Goal: Task Accomplishment & Management: Complete application form

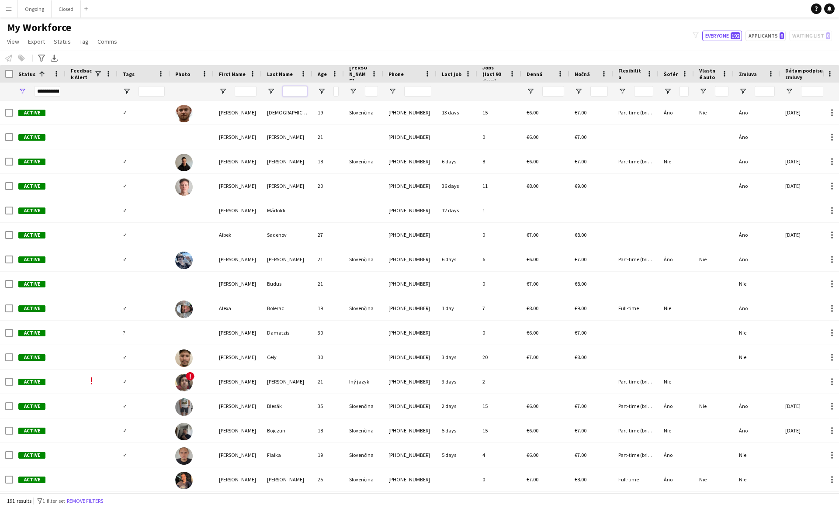
click at [295, 91] on input "Last Name Filter Input" at bounding box center [295, 91] width 24 height 10
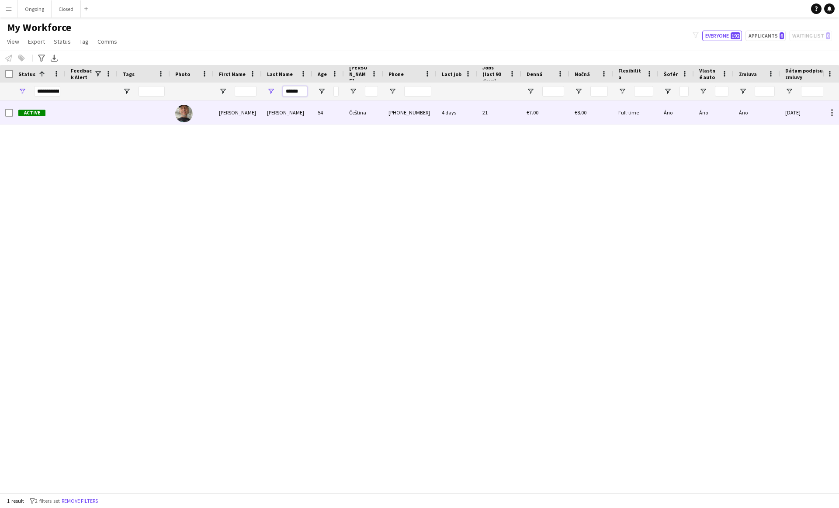
type input "******"
click at [303, 110] on div "[PERSON_NAME]" at bounding box center [287, 112] width 51 height 24
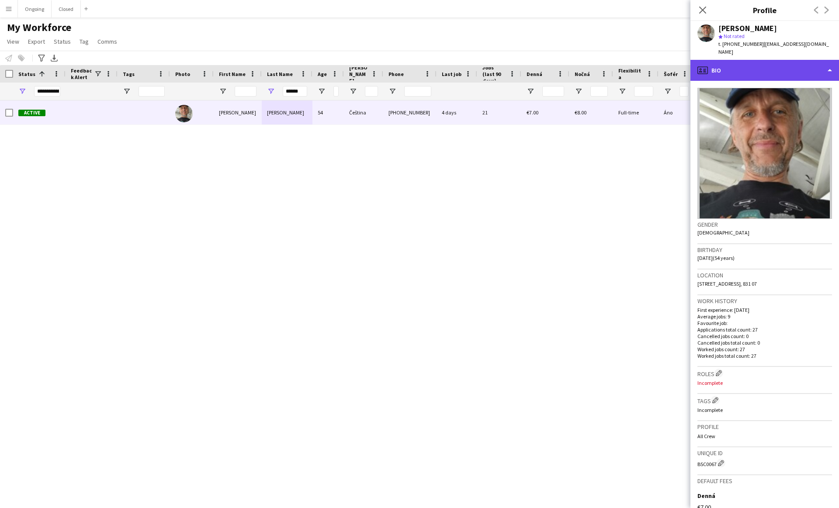
click at [414, 67] on div "profile Bio" at bounding box center [764, 70] width 149 height 21
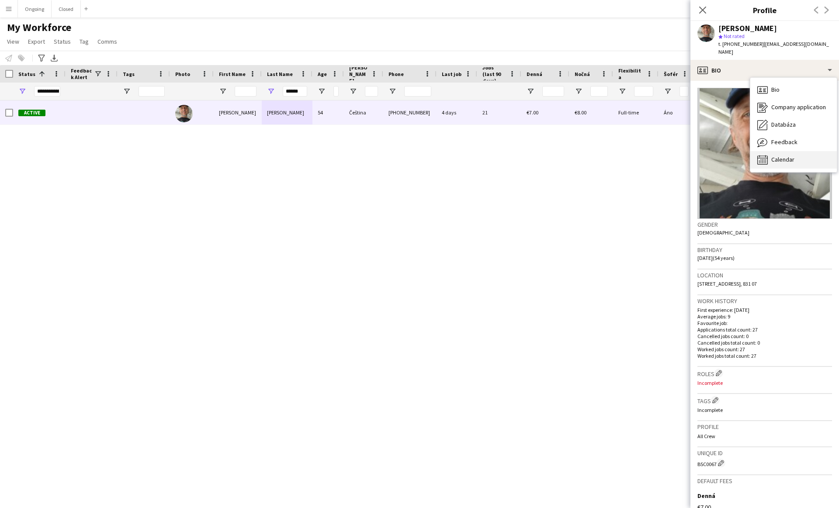
click at [414, 151] on div "Calendar Calendar" at bounding box center [793, 159] width 86 height 17
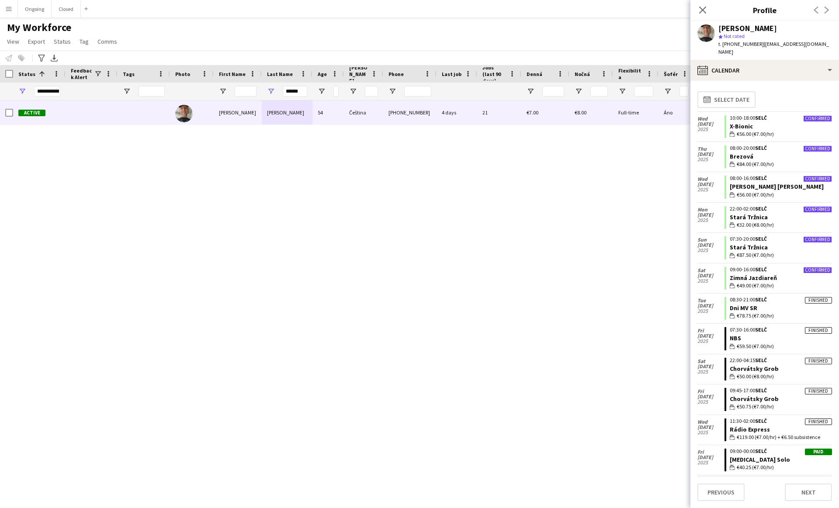
click at [165, 34] on div "My Workforce View Views Default view New view Update view Delete view Edit name…" at bounding box center [419, 36] width 839 height 30
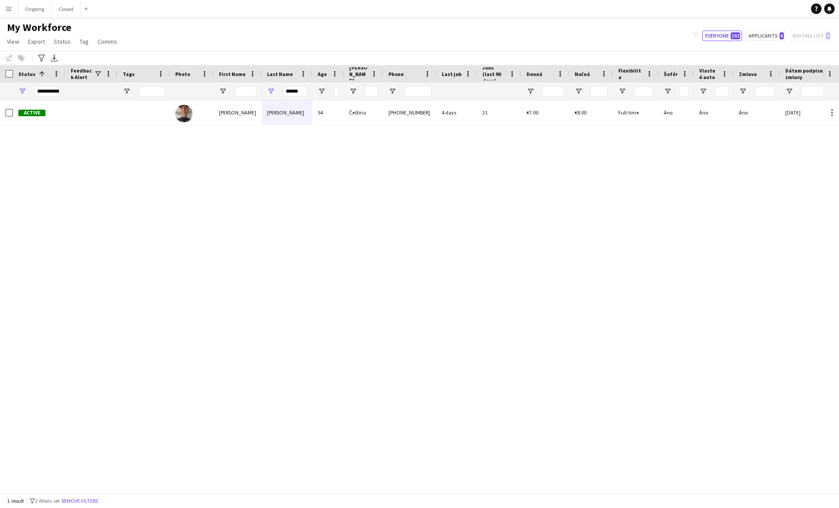
click at [403, 36] on div "My Workforce View Views Default view New view Update view Delete view Edit name…" at bounding box center [419, 36] width 839 height 30
click at [287, 90] on input "******" at bounding box center [295, 91] width 24 height 10
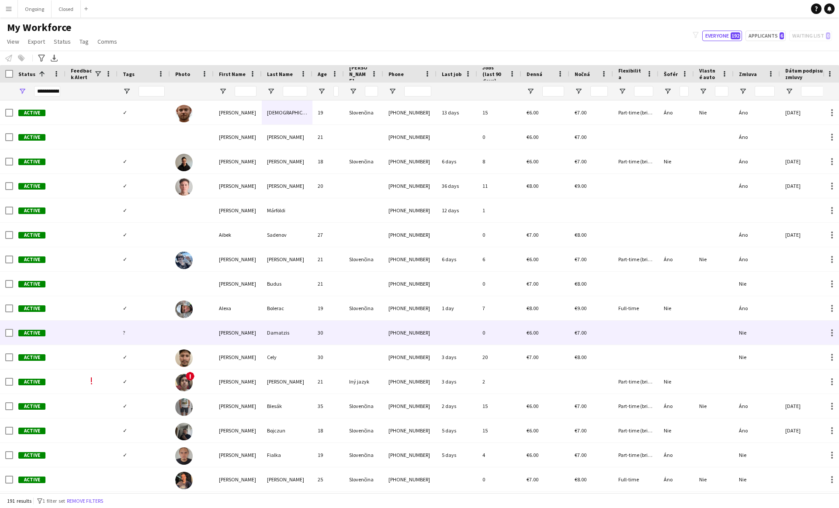
click at [214, 322] on div "[PERSON_NAME]" at bounding box center [238, 333] width 48 height 24
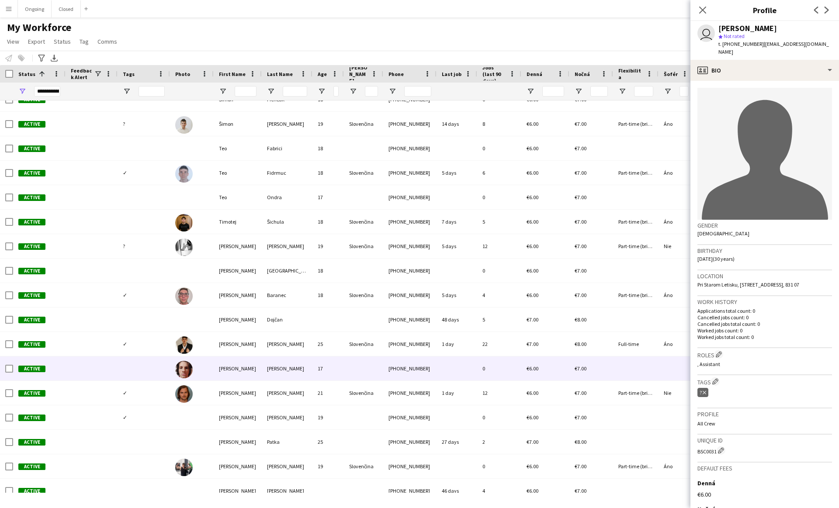
scroll to position [4280, 0]
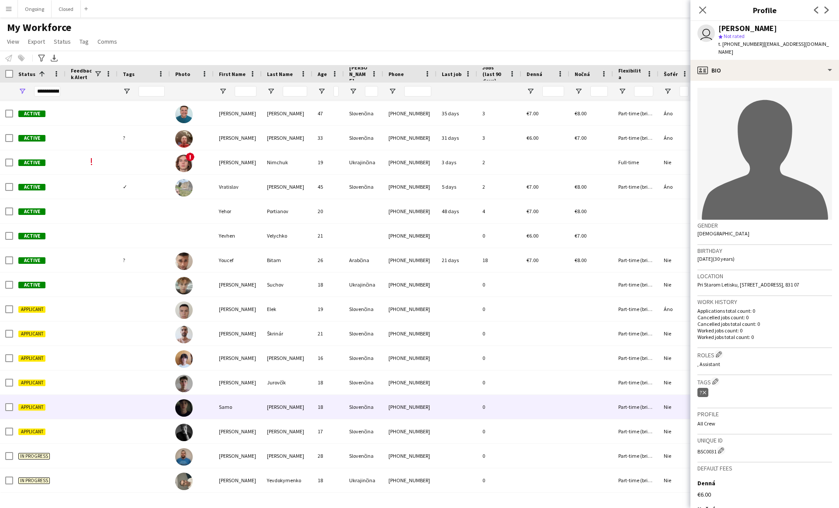
click at [293, 412] on div "[PERSON_NAME]" at bounding box center [287, 407] width 51 height 24
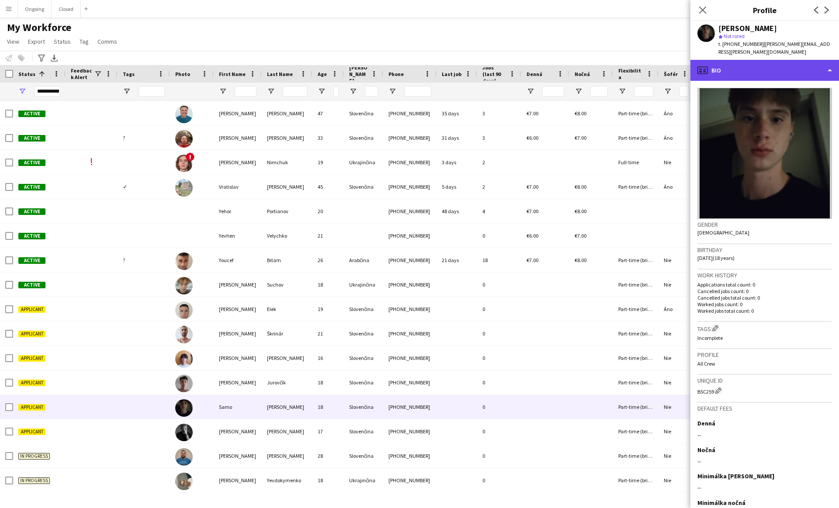
click at [414, 71] on div "profile Bio" at bounding box center [764, 70] width 149 height 21
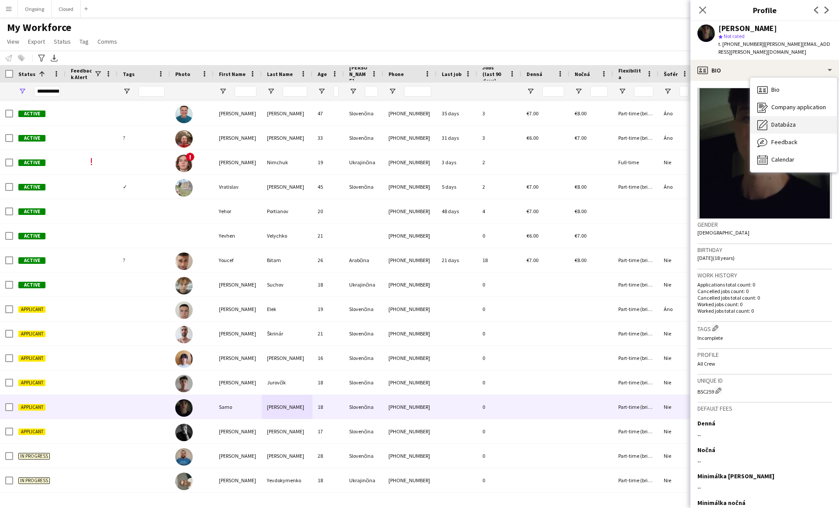
click at [414, 121] on span "Databáza" at bounding box center [783, 125] width 24 height 8
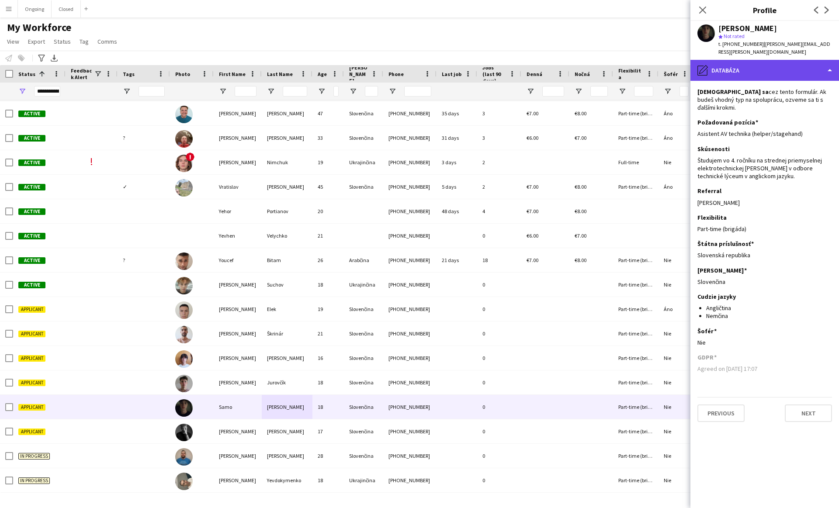
click at [414, 65] on div "pencil4 Databáza" at bounding box center [764, 70] width 149 height 21
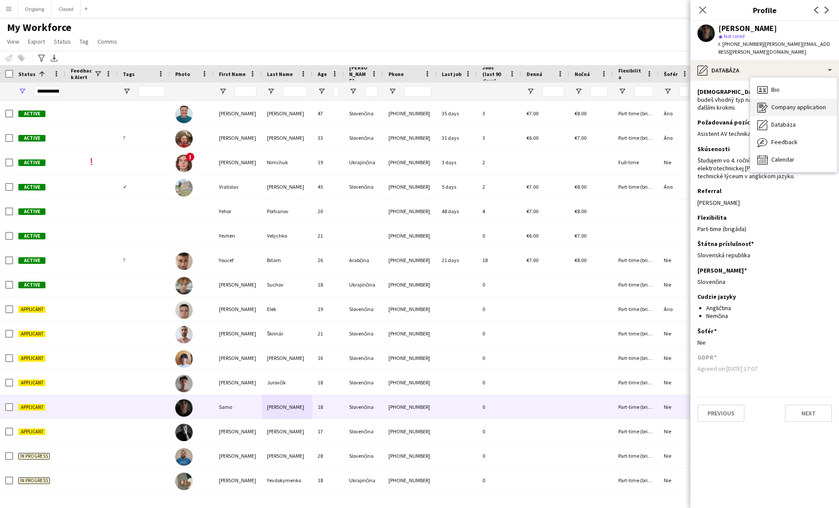
click at [414, 105] on div "Company application Company application" at bounding box center [793, 107] width 86 height 17
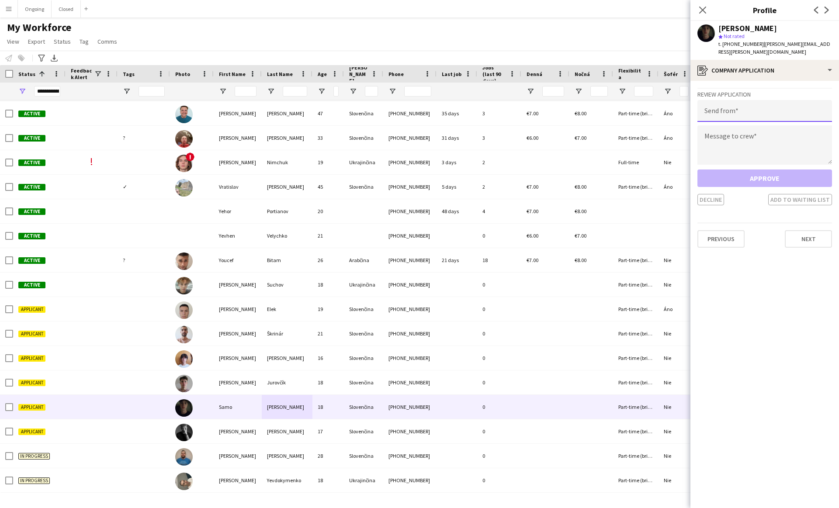
click at [414, 105] on input "email" at bounding box center [764, 111] width 135 height 22
type input "**********"
click at [414, 132] on textarea at bounding box center [764, 144] width 135 height 39
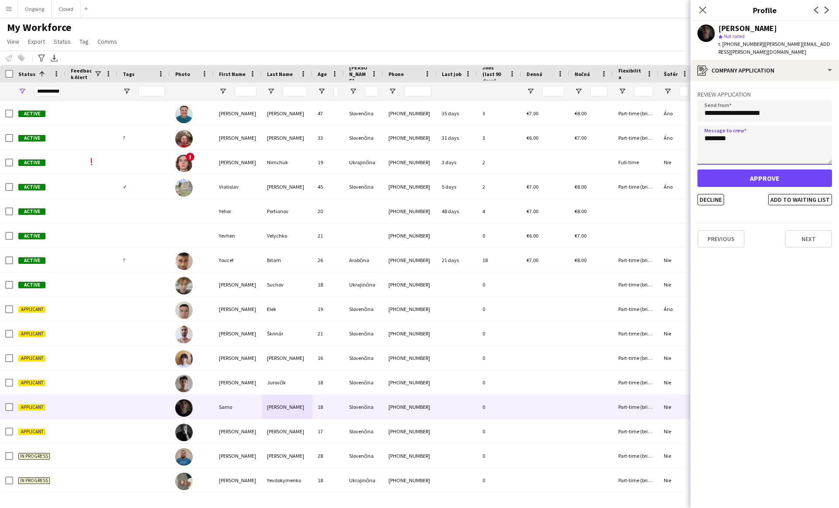
type textarea "********"
click at [414, 172] on button "Approve" at bounding box center [764, 177] width 135 height 17
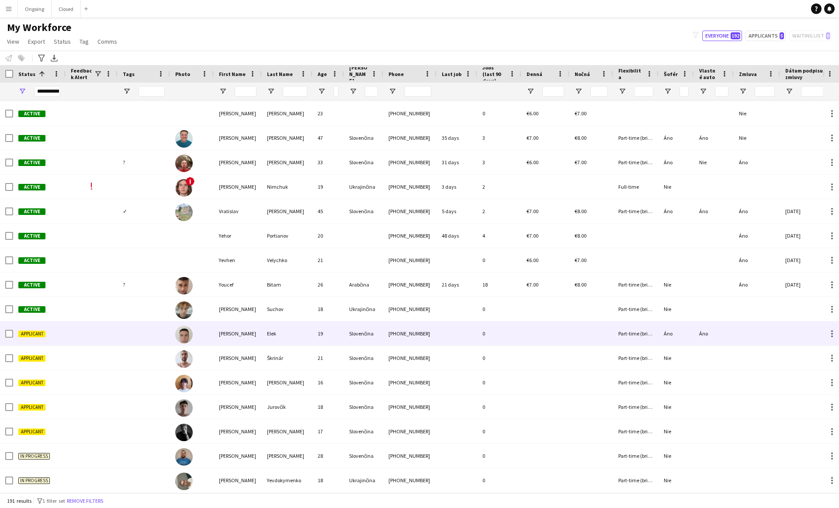
click at [314, 331] on div "19" at bounding box center [327, 333] width 31 height 24
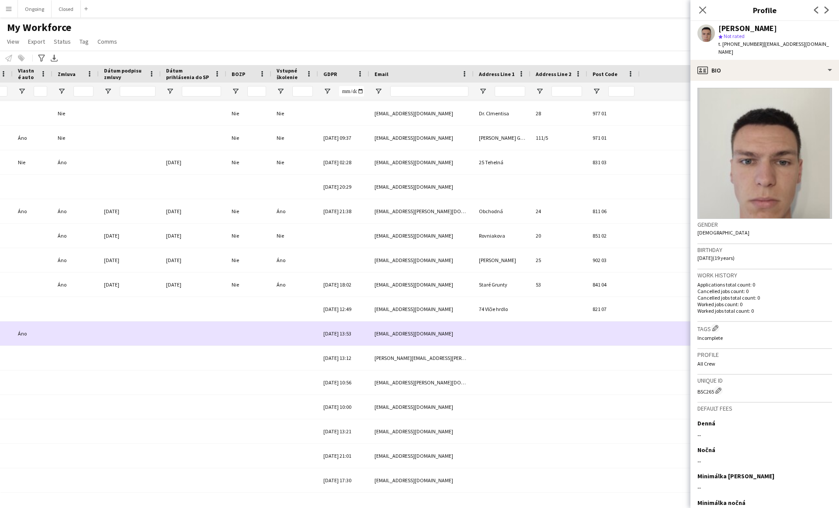
scroll to position [0, 0]
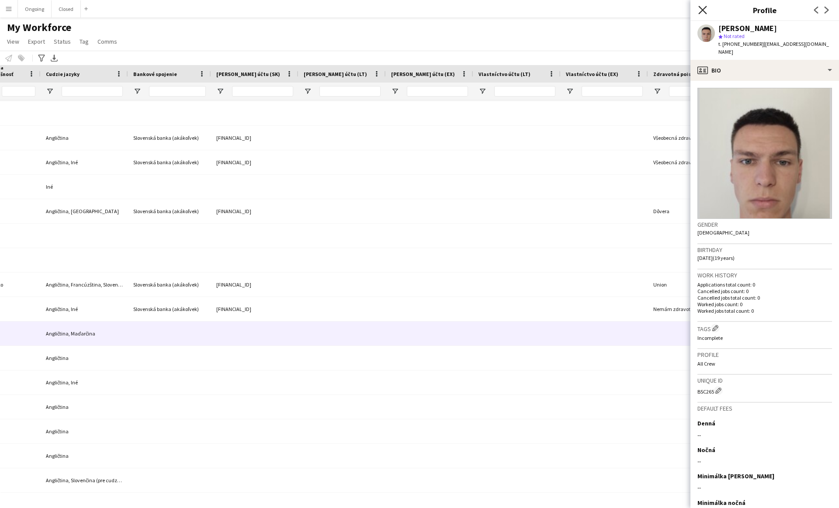
click at [414, 10] on icon "Close pop-in" at bounding box center [702, 10] width 8 height 8
